Goal: Task Accomplishment & Management: Use online tool/utility

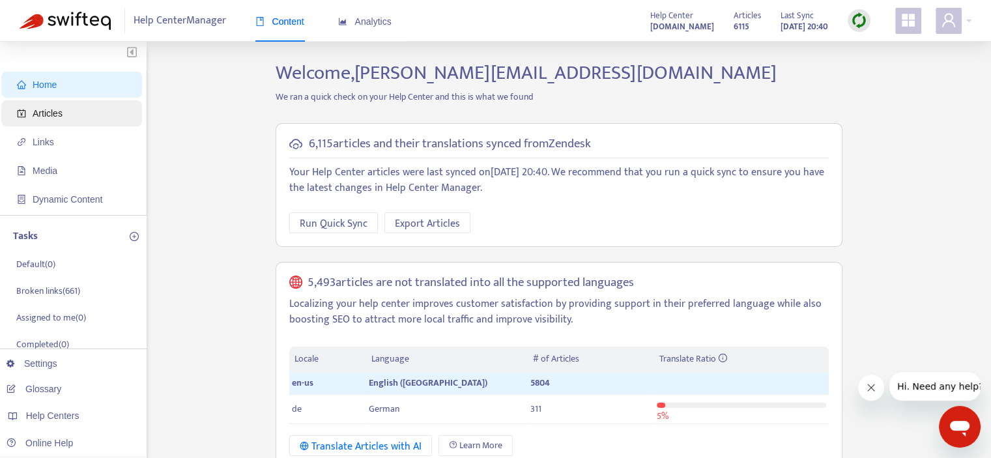
click at [52, 117] on span "Articles" at bounding box center [48, 113] width 30 height 10
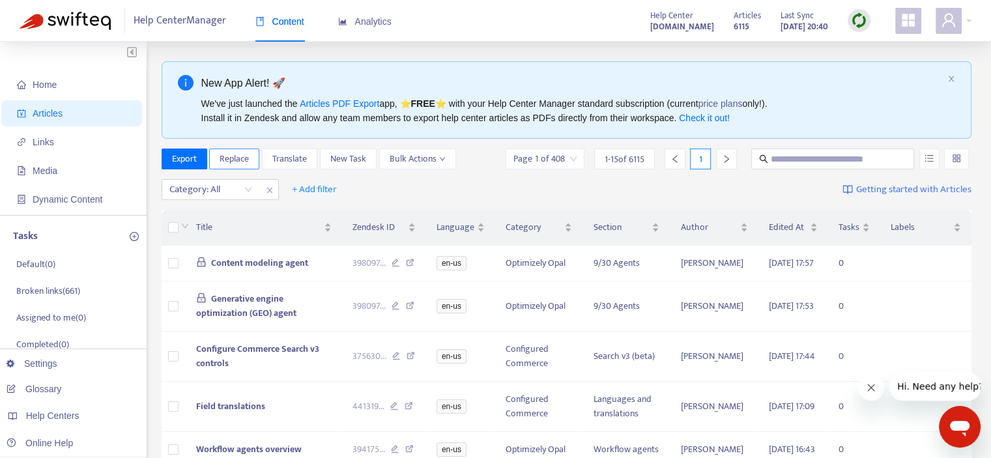
click at [236, 157] on span "Replace" at bounding box center [234, 159] width 29 height 14
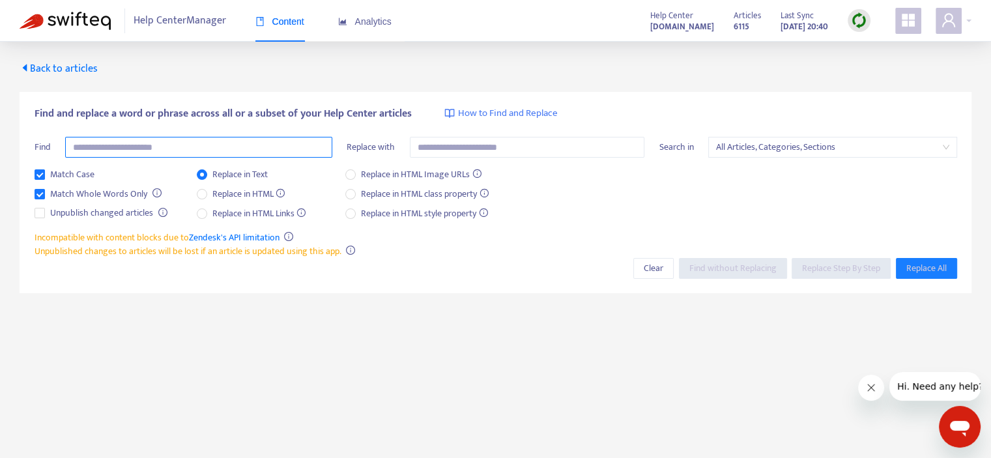
click at [232, 150] on input "text" at bounding box center [198, 147] width 267 height 21
type input "*"
paste input "**********"
type input "*"
paste input "**********"
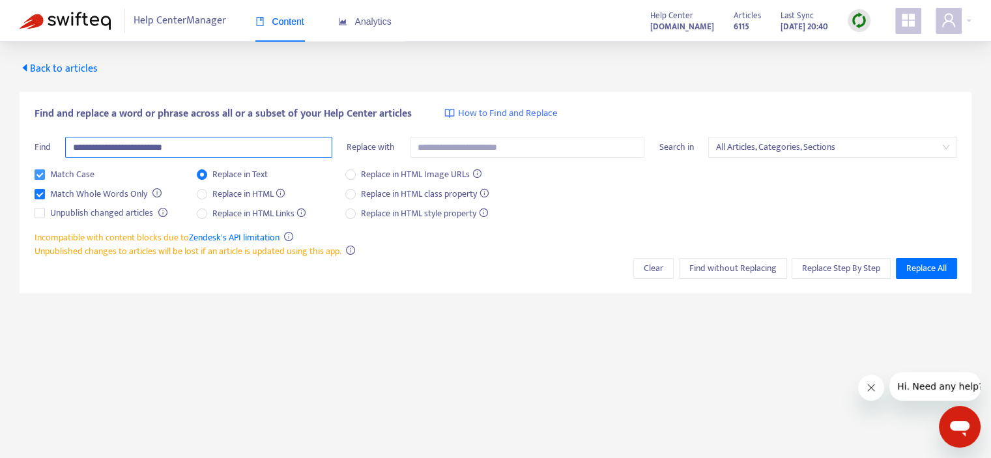
type input "**********"
click at [65, 175] on span "Match Case" at bounding box center [72, 174] width 55 height 14
click at [833, 266] on span "Replace Step By Step" at bounding box center [841, 268] width 78 height 14
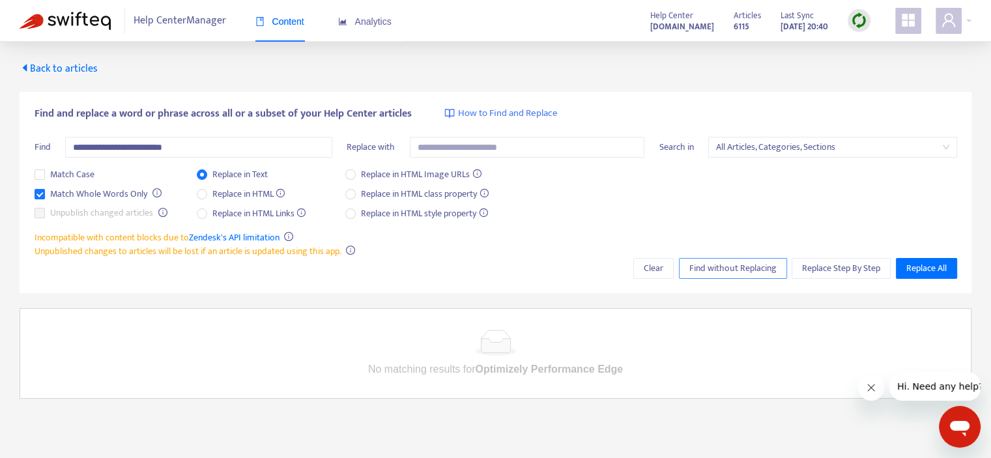
click at [751, 269] on span "Find without Replacing" at bounding box center [732, 268] width 87 height 14
click at [797, 139] on span "All Articles, Categories, Sections" at bounding box center [832, 147] width 233 height 20
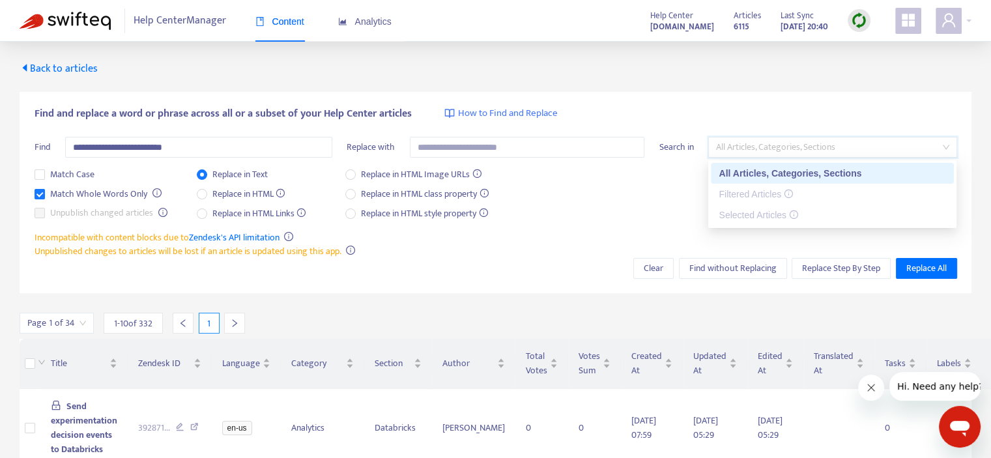
click at [787, 170] on div "All Articles, Categories, Sections" at bounding box center [832, 173] width 227 height 14
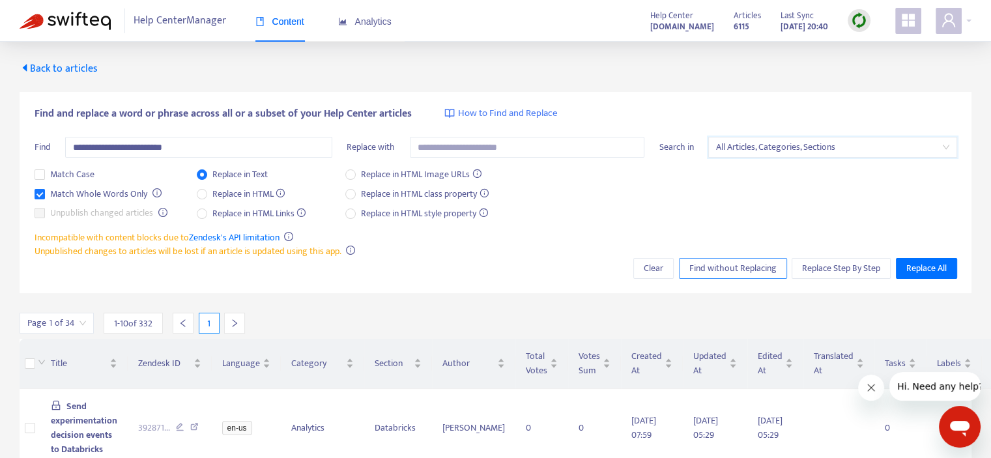
click at [740, 266] on span "Find without Replacing" at bounding box center [732, 268] width 87 height 14
click at [798, 148] on span "All Articles, Categories, Sections" at bounding box center [832, 147] width 233 height 20
click at [45, 72] on span "Back to articles" at bounding box center [59, 69] width 78 height 18
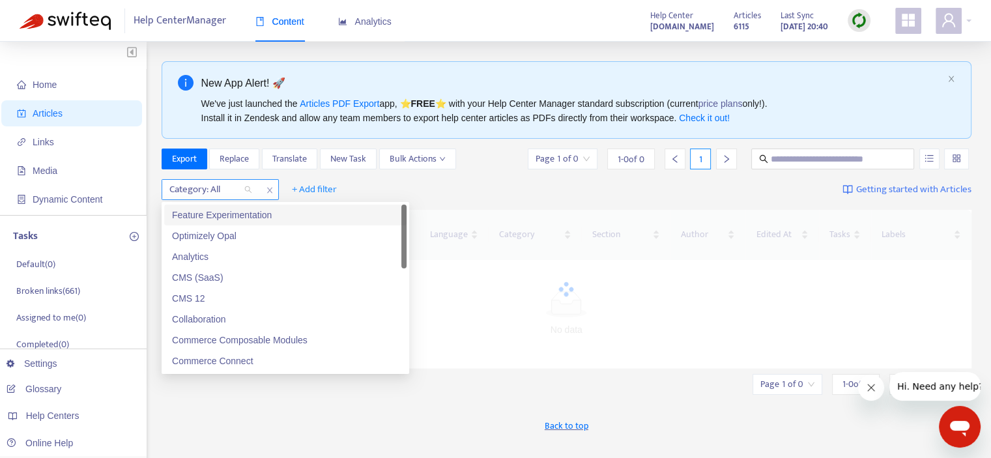
click at [247, 188] on div "Category: All" at bounding box center [210, 190] width 97 height 20
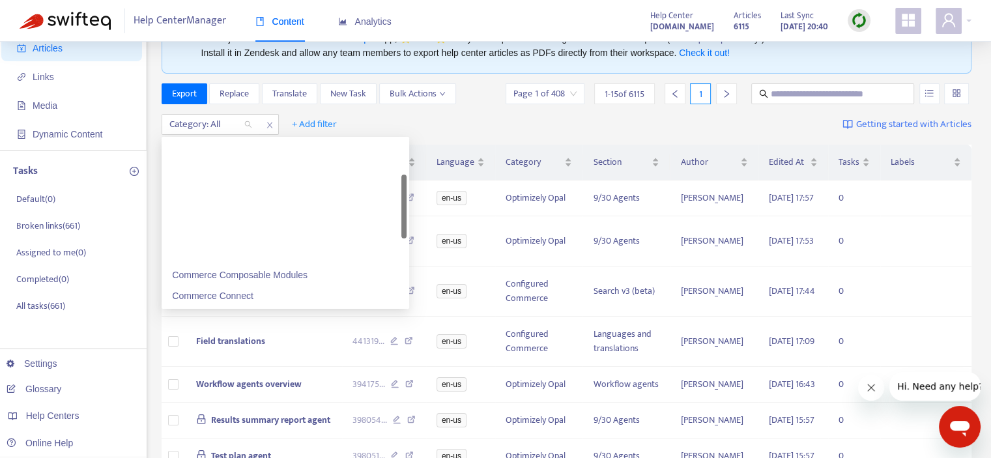
scroll to position [130, 0]
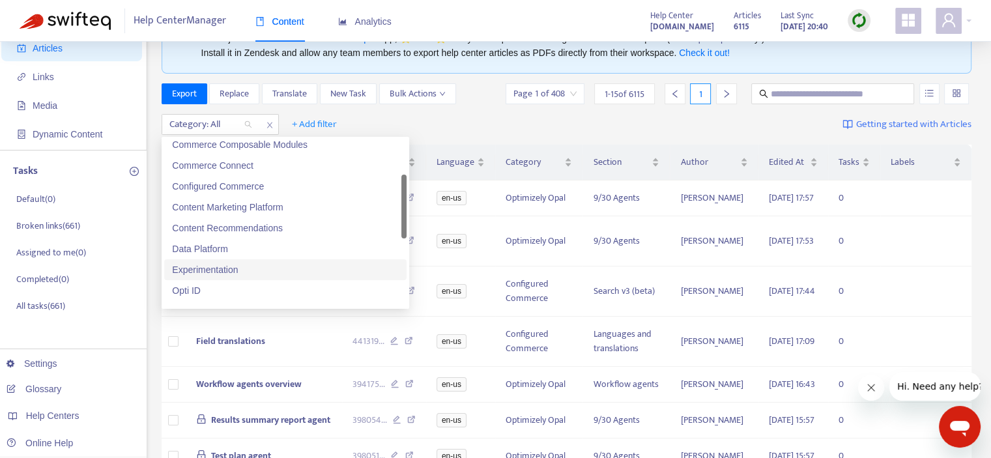
click at [227, 271] on div "Experimentation" at bounding box center [285, 270] width 227 height 14
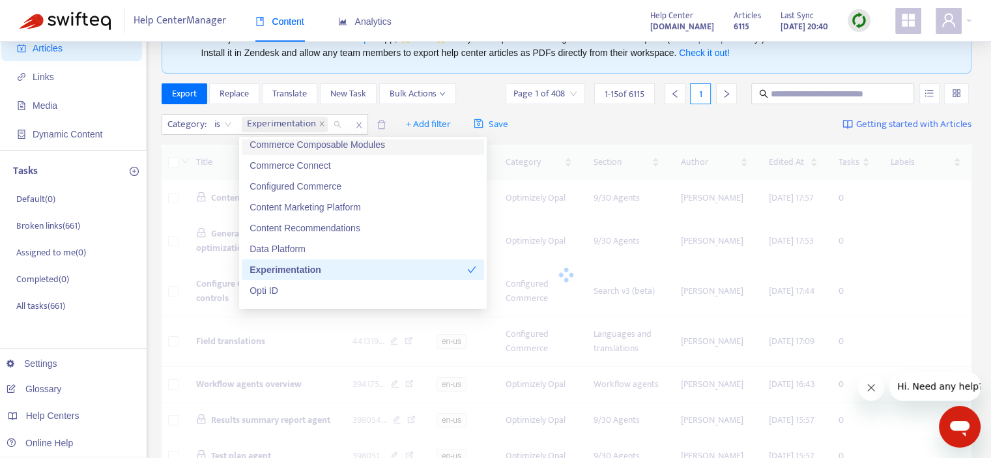
click at [490, 98] on div "Export Replace Translate New Task Bulk Actions Page 1 of 408 1 - 15 of 6115 1" at bounding box center [567, 93] width 811 height 21
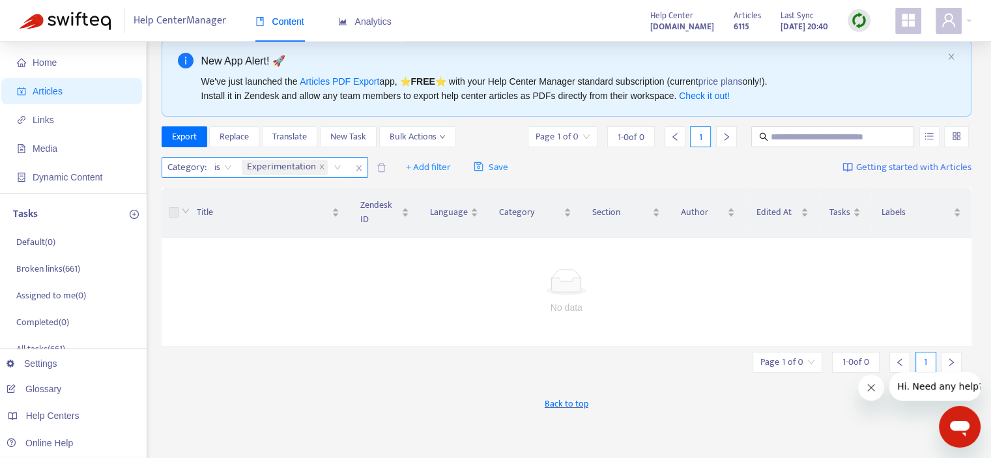
scroll to position [0, 0]
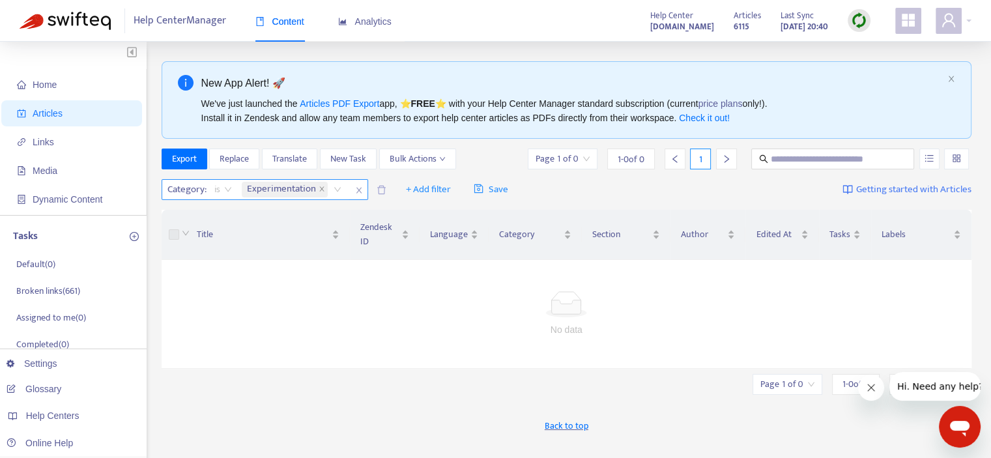
click at [218, 188] on span "is" at bounding box center [223, 190] width 18 height 20
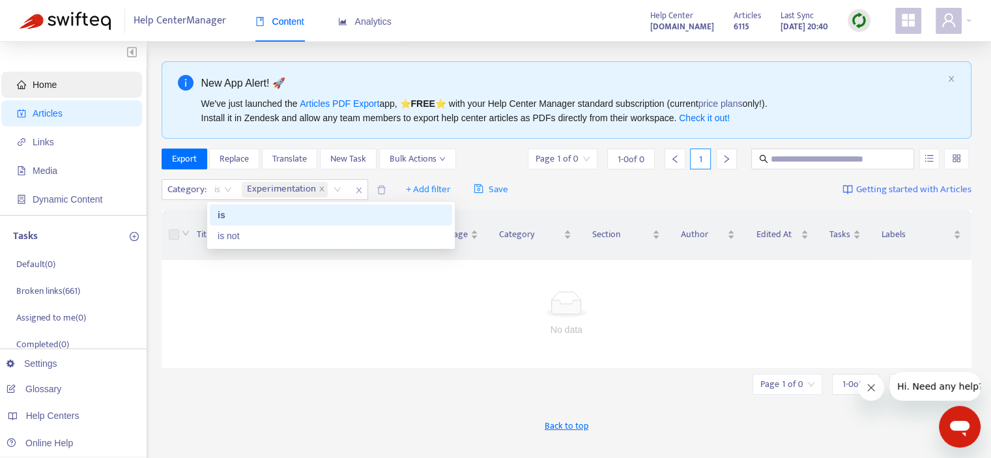
click at [48, 85] on span "Home" at bounding box center [45, 84] width 24 height 10
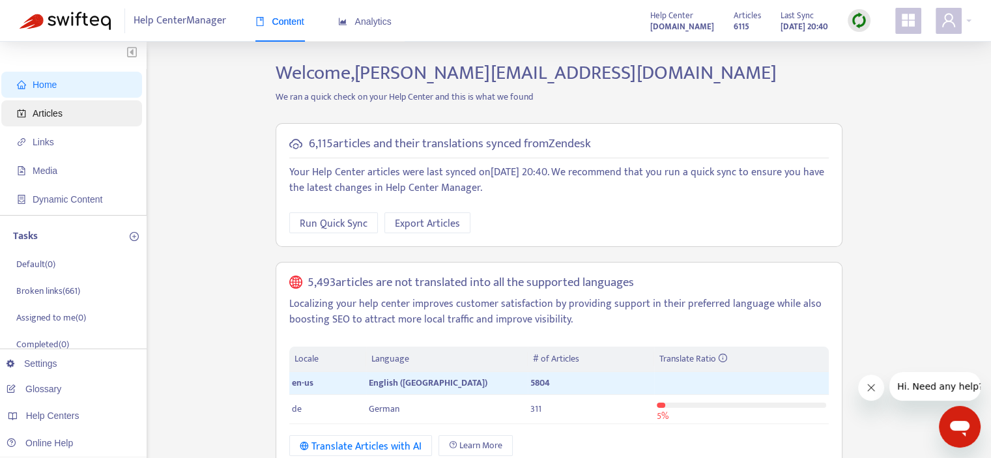
click at [50, 121] on span "Articles" at bounding box center [74, 113] width 115 height 26
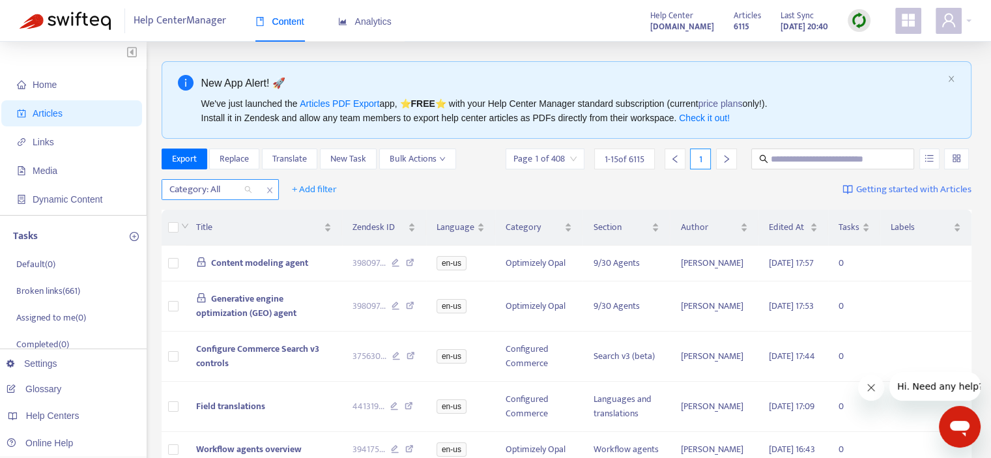
click at [244, 187] on div "Category: All" at bounding box center [210, 190] width 97 height 20
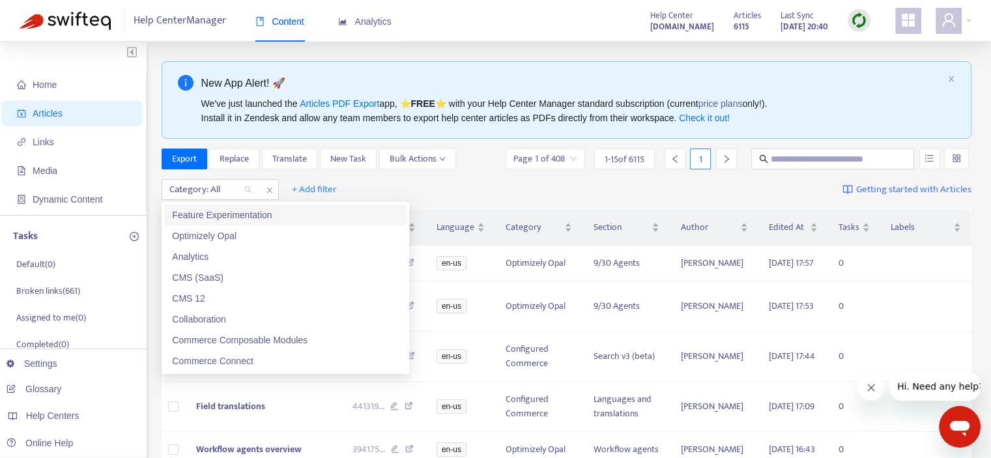
click at [288, 210] on div "Feature Experimentation" at bounding box center [285, 215] width 227 height 14
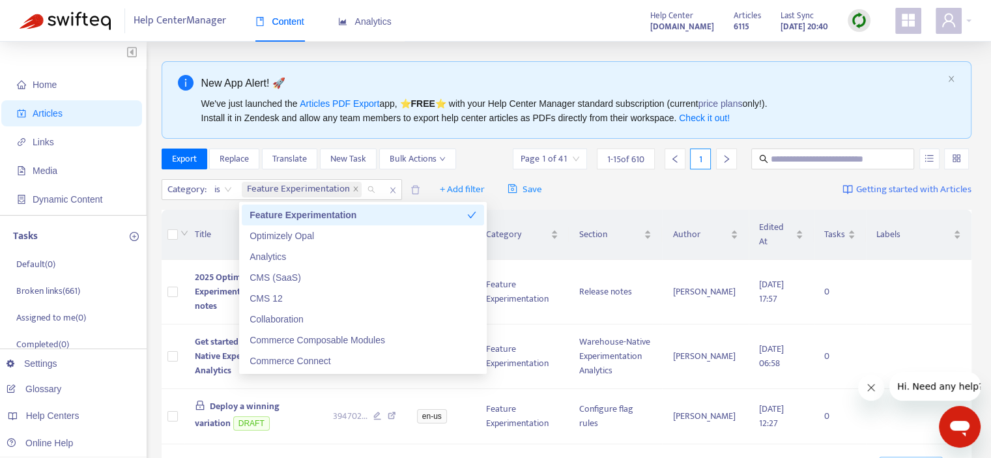
click at [583, 190] on div "Category : is Feature Experimentation + Add filter Save Getting started with Ar…" at bounding box center [567, 190] width 811 height 31
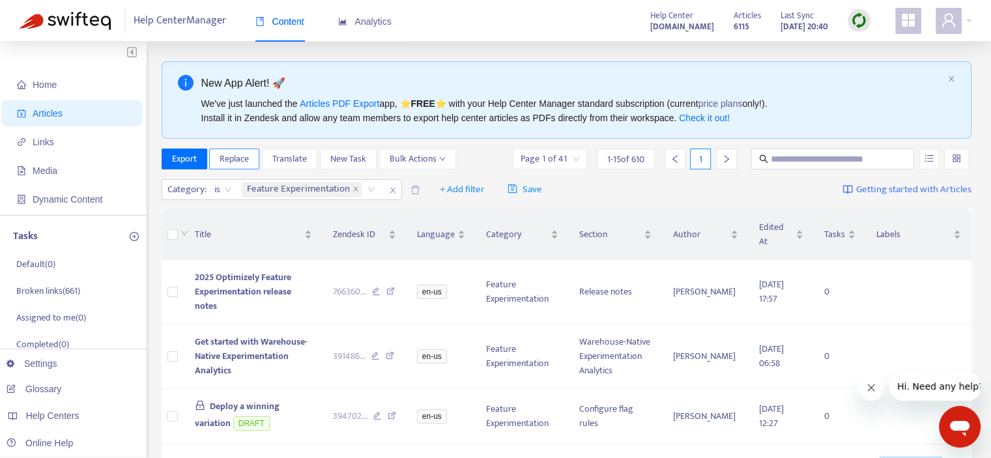
click at [240, 159] on span "Replace" at bounding box center [234, 159] width 29 height 14
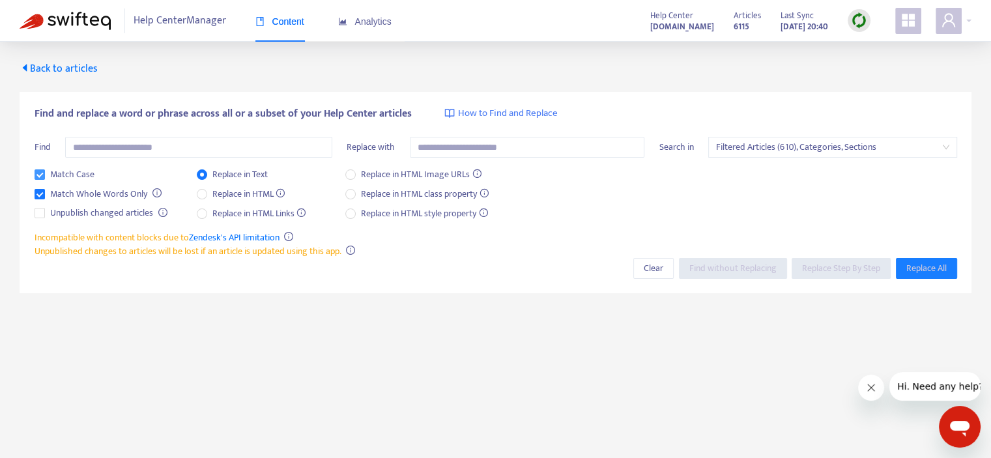
click at [45, 178] on span "Match Case" at bounding box center [72, 174] width 55 height 14
click at [117, 149] on input "text" at bounding box center [198, 147] width 267 height 21
paste input "*"
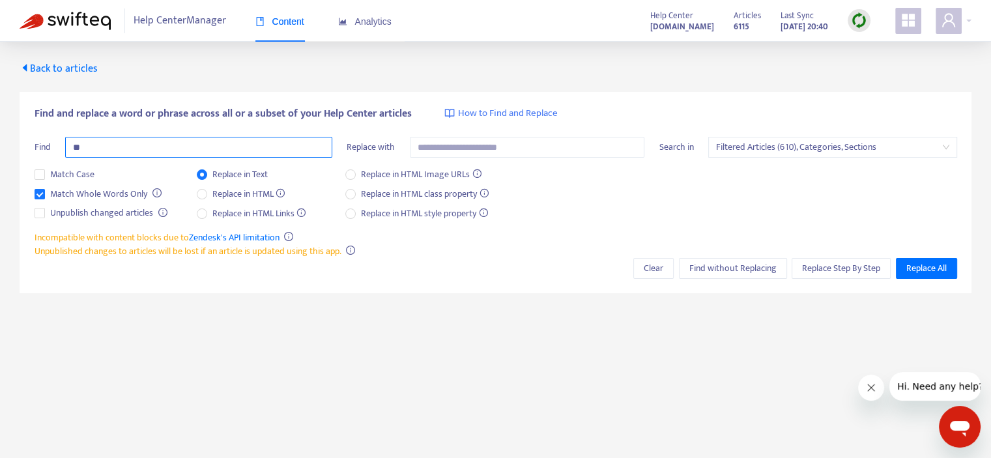
type input "*"
paste input "**********"
type input "**********"
click at [762, 266] on span "Find without Replacing" at bounding box center [732, 268] width 87 height 14
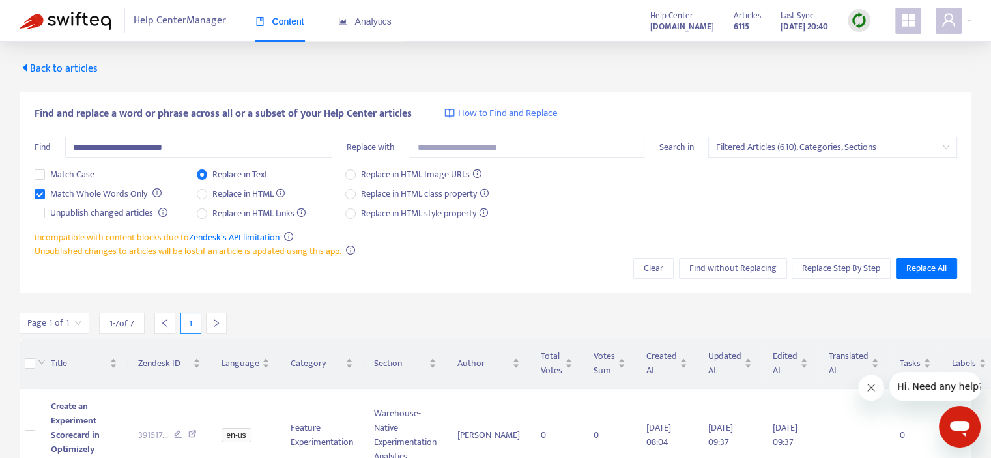
click at [33, 67] on span "Back to articles" at bounding box center [59, 69] width 78 height 18
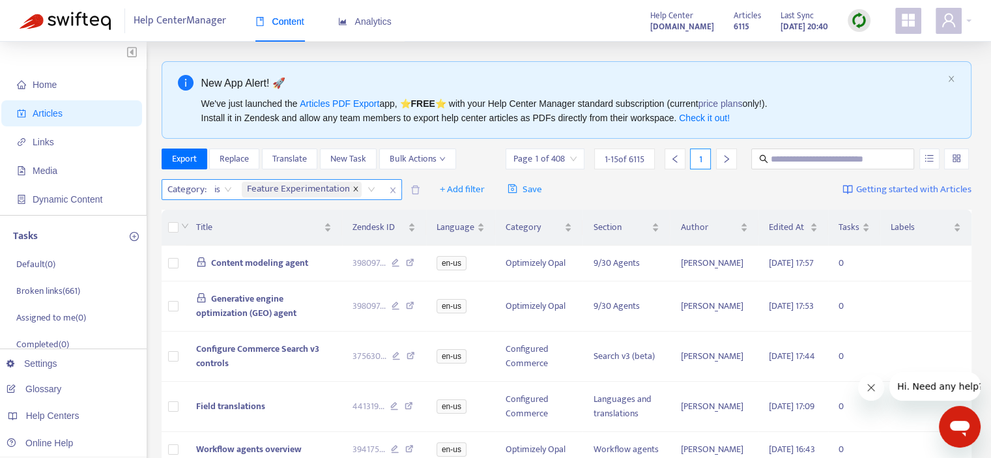
click at [353, 186] on icon "close" at bounding box center [356, 189] width 7 height 7
click at [250, 186] on div "Category: All" at bounding box center [210, 190] width 97 height 20
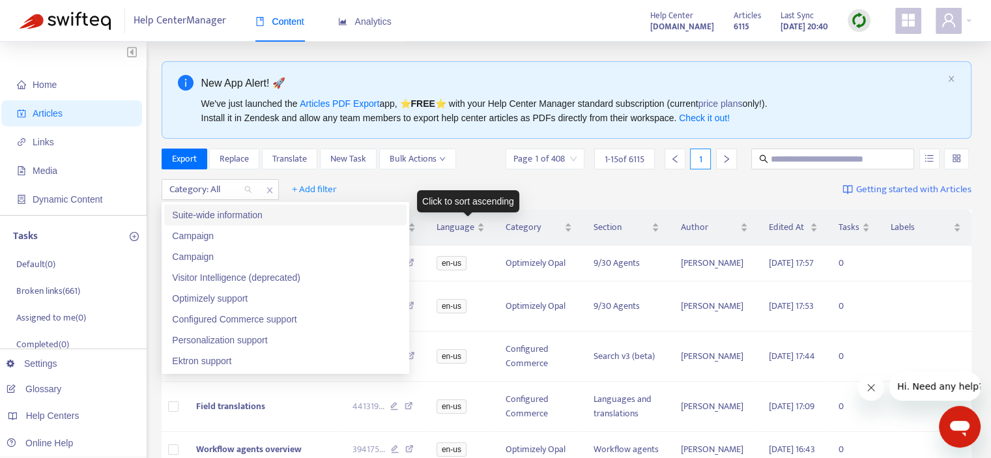
click at [476, 193] on div "Click to sort ascending" at bounding box center [468, 201] width 102 height 22
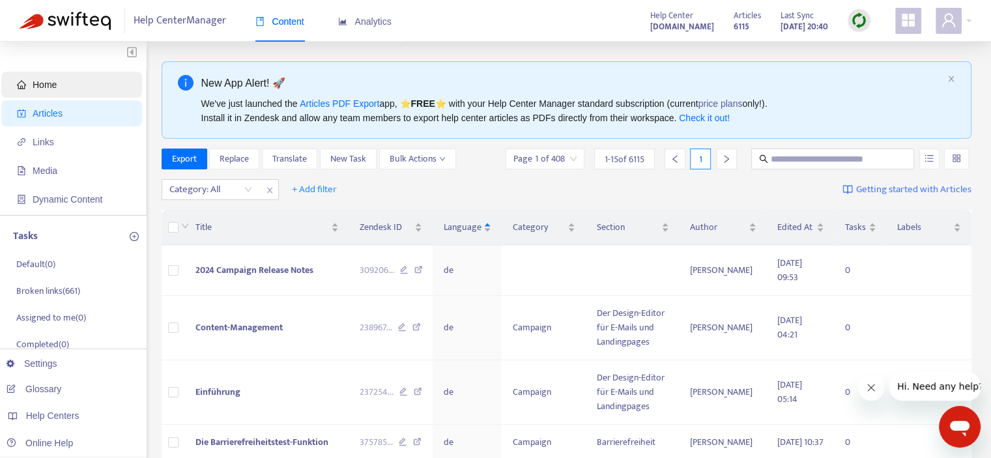
click at [60, 80] on span "Home" at bounding box center [74, 85] width 115 height 26
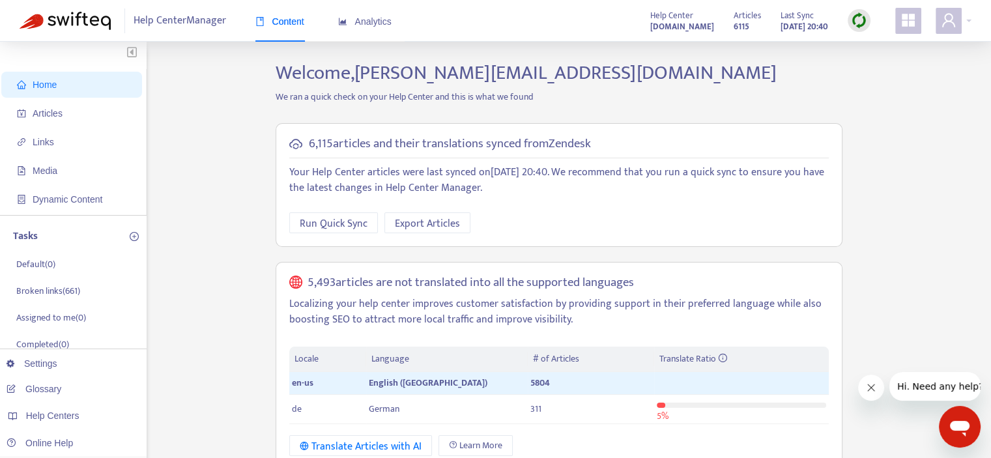
click at [854, 18] on img at bounding box center [859, 20] width 16 height 16
click at [884, 65] on link "Full Sync" at bounding box center [881, 68] width 47 height 15
